Goal: Information Seeking & Learning: Learn about a topic

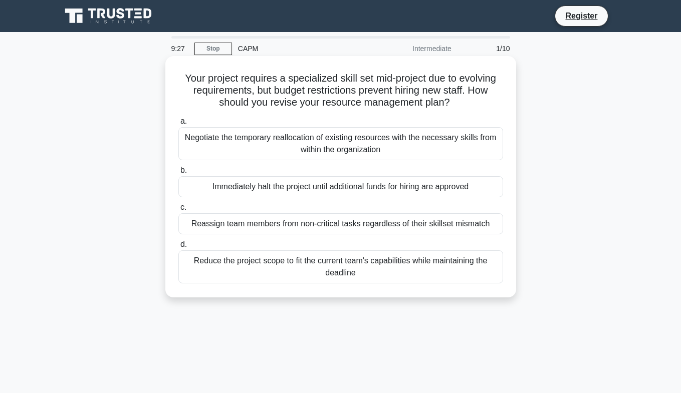
click at [342, 143] on div "Negotiate the temporary reallocation of existing resources with the necessary s…" at bounding box center [340, 143] width 324 height 33
click at [178, 125] on input "a. Negotiate the temporary reallocation of existing resources with the necessar…" at bounding box center [178, 121] width 0 height 7
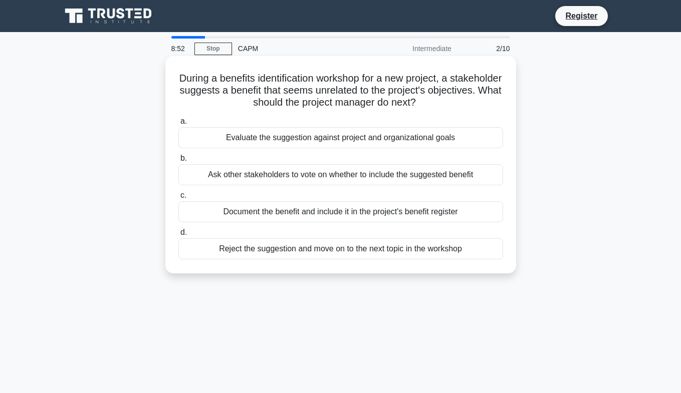
click at [343, 178] on div "Ask other stakeholders to vote on whether to include the suggested benefit" at bounding box center [340, 174] width 324 height 21
click at [178, 162] on input "b. Ask other stakeholders to vote on whether to include the suggested benefit" at bounding box center [178, 158] width 0 height 7
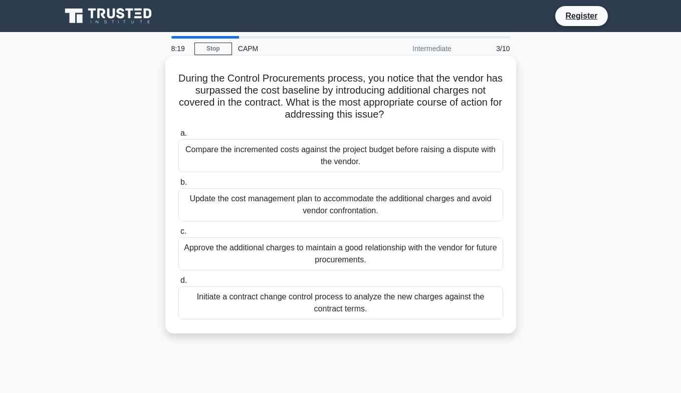
click at [339, 157] on div "Compare the incremented costs against the project budget before raising a dispu…" at bounding box center [340, 155] width 324 height 33
click at [178, 137] on input "a. Compare the incremented costs against the project budget before raising a di…" at bounding box center [178, 133] width 0 height 7
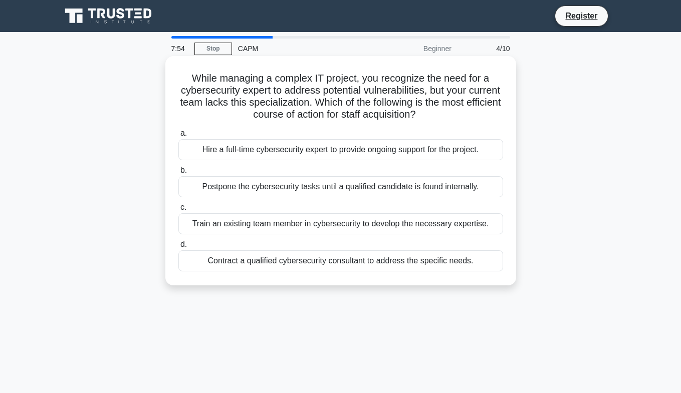
click at [380, 264] on div "Contract a qualified cybersecurity consultant to address the specific needs." at bounding box center [340, 260] width 324 height 21
click at [178, 248] on input "d. Contract a qualified cybersecurity consultant to address the specific needs." at bounding box center [178, 244] width 0 height 7
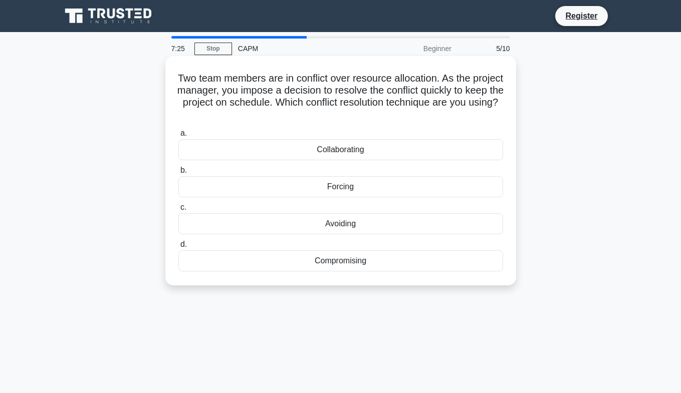
click at [345, 264] on div "Compromising" at bounding box center [340, 260] width 324 height 21
click at [178, 248] on input "d. Compromising" at bounding box center [178, 244] width 0 height 7
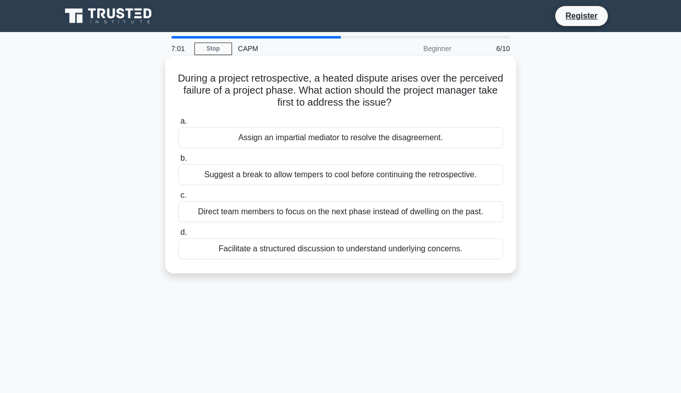
click at [359, 248] on div "Facilitate a structured discussion to understand underlying concerns." at bounding box center [340, 248] width 324 height 21
click at [178, 236] on input "d. Facilitate a structured discussion to understand underlying concerns." at bounding box center [178, 232] width 0 height 7
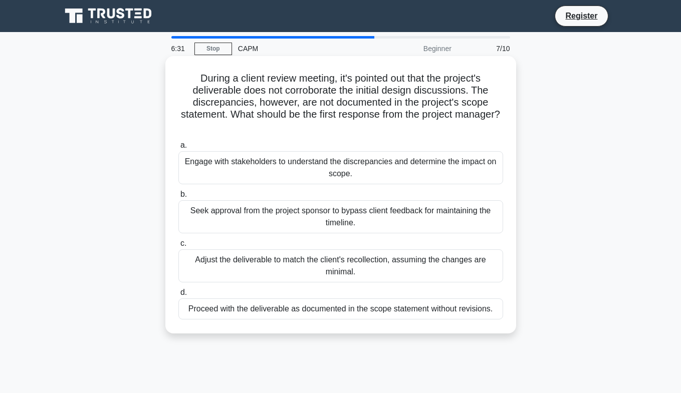
click at [320, 164] on div "Engage with stakeholders to understand the discrepancies and determine the impa…" at bounding box center [340, 167] width 324 height 33
click at [178, 149] on input "a. Engage with stakeholders to understand the discrepancies and determine the i…" at bounding box center [178, 145] width 0 height 7
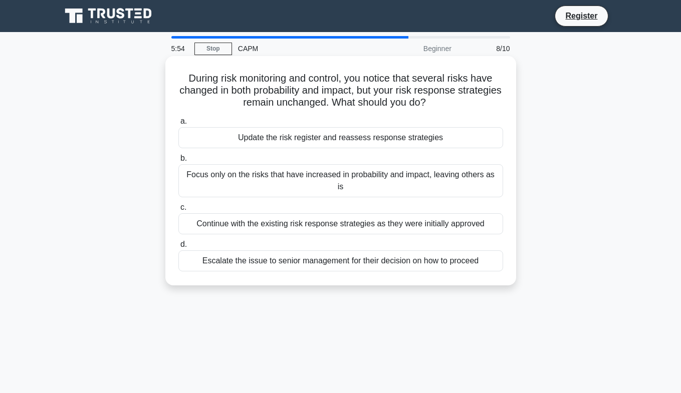
click at [369, 139] on div "Update the risk register and reassess response strategies" at bounding box center [340, 137] width 324 height 21
click at [178, 125] on input "a. Update the risk register and reassess response strategies" at bounding box center [178, 121] width 0 height 7
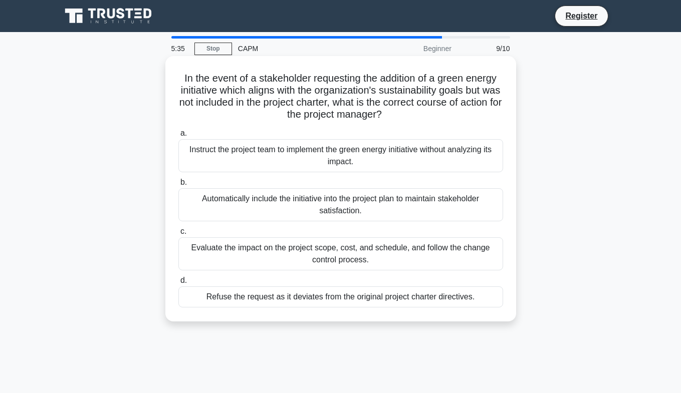
click at [296, 250] on div "Evaluate the impact on the project scope, cost, and schedule, and follow the ch…" at bounding box center [340, 253] width 324 height 33
click at [178, 235] on input "c. Evaluate the impact on the project scope, cost, and schedule, and follow the…" at bounding box center [178, 231] width 0 height 7
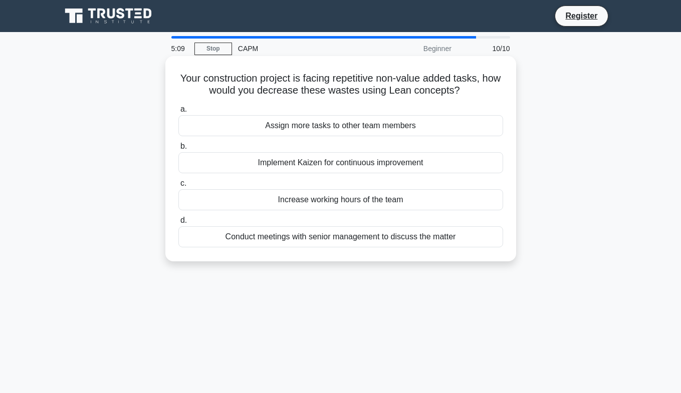
click at [366, 168] on div "Implement Kaizen for continuous improvement" at bounding box center [340, 162] width 324 height 21
click at [178, 150] on input "b. Implement Kaizen for continuous improvement" at bounding box center [178, 146] width 0 height 7
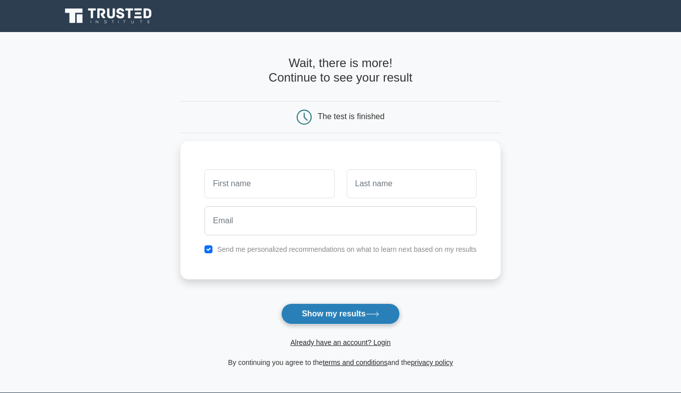
click at [386, 317] on button "Show my results" at bounding box center [340, 313] width 118 height 21
click at [465, 280] on form "Wait, there is more! Continue to see your result The test is finished and the" at bounding box center [340, 212] width 320 height 312
